Goal: Book appointment/travel/reservation

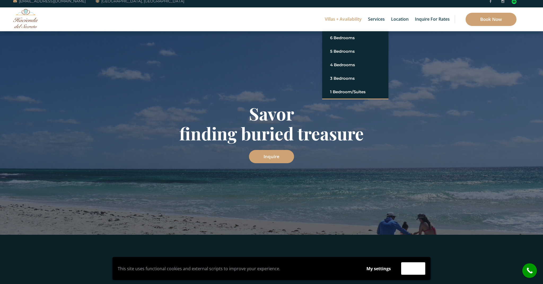
scroll to position [5, 0]
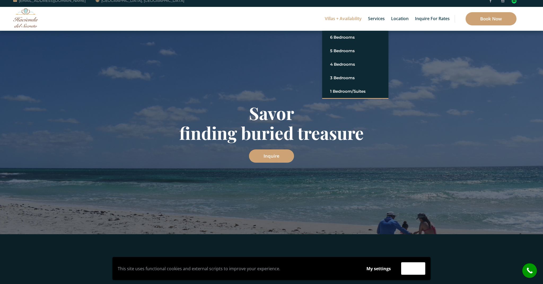
click at [347, 18] on link "Villas + Availability" at bounding box center [343, 19] width 42 height 24
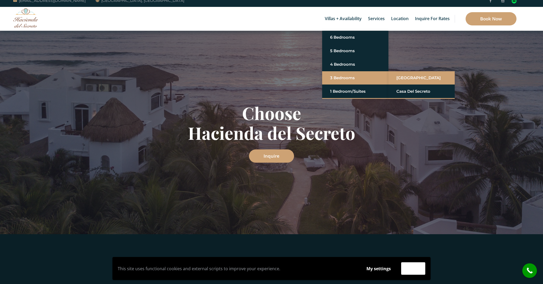
click at [411, 78] on link "[GEOGRAPHIC_DATA]" at bounding box center [421, 78] width 50 height 10
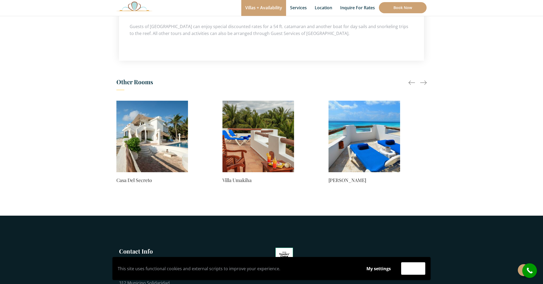
scroll to position [382, 0]
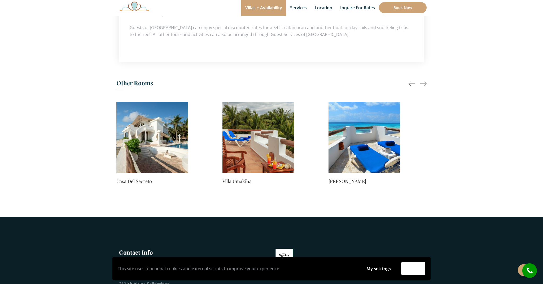
click at [147, 132] on img at bounding box center [152, 138] width 72 height 72
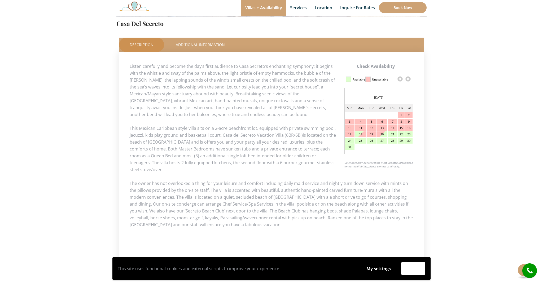
scroll to position [219, 0]
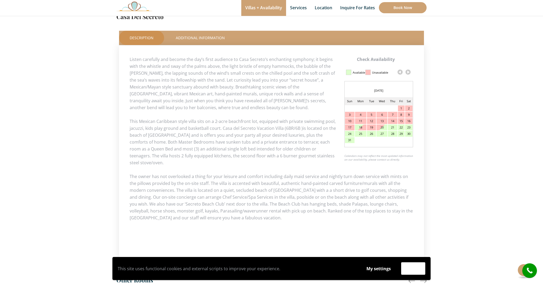
click at [409, 73] on link at bounding box center [408, 72] width 8 height 8
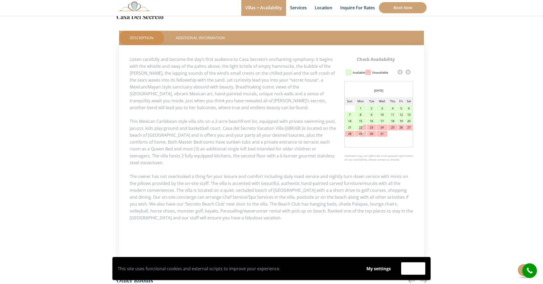
click at [409, 73] on link at bounding box center [408, 72] width 8 height 8
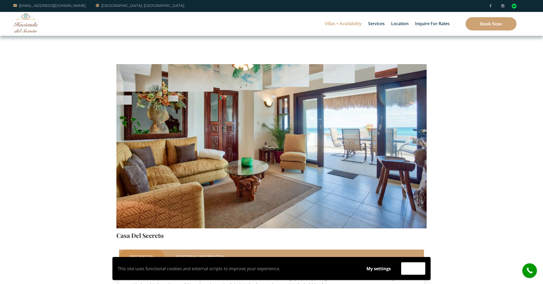
scroll to position [0, 0]
